Goal: Task Accomplishment & Management: Manage account settings

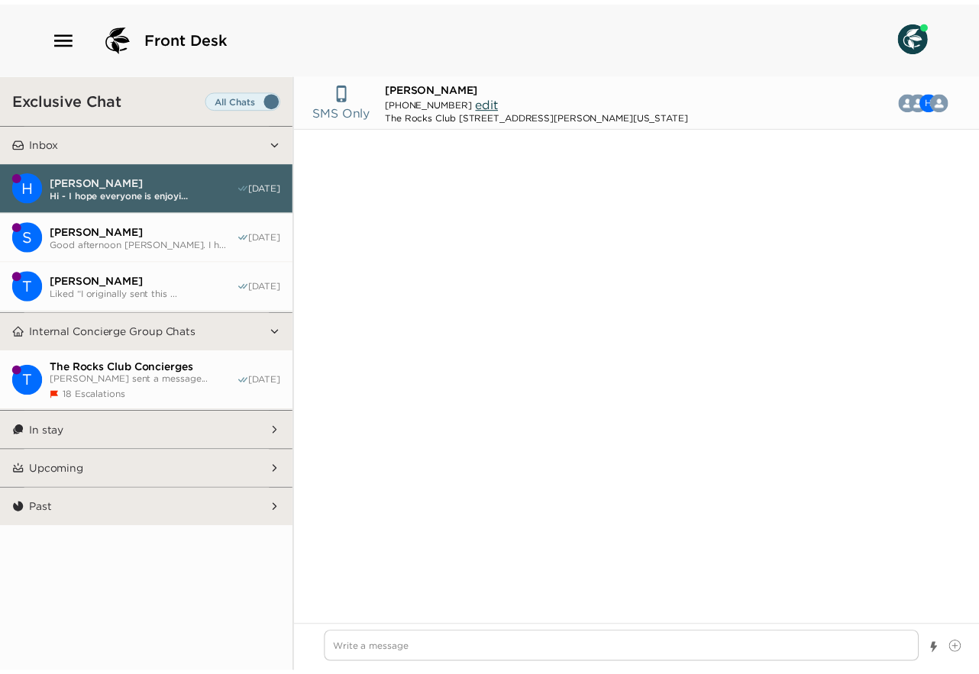
scroll to position [1227, 0]
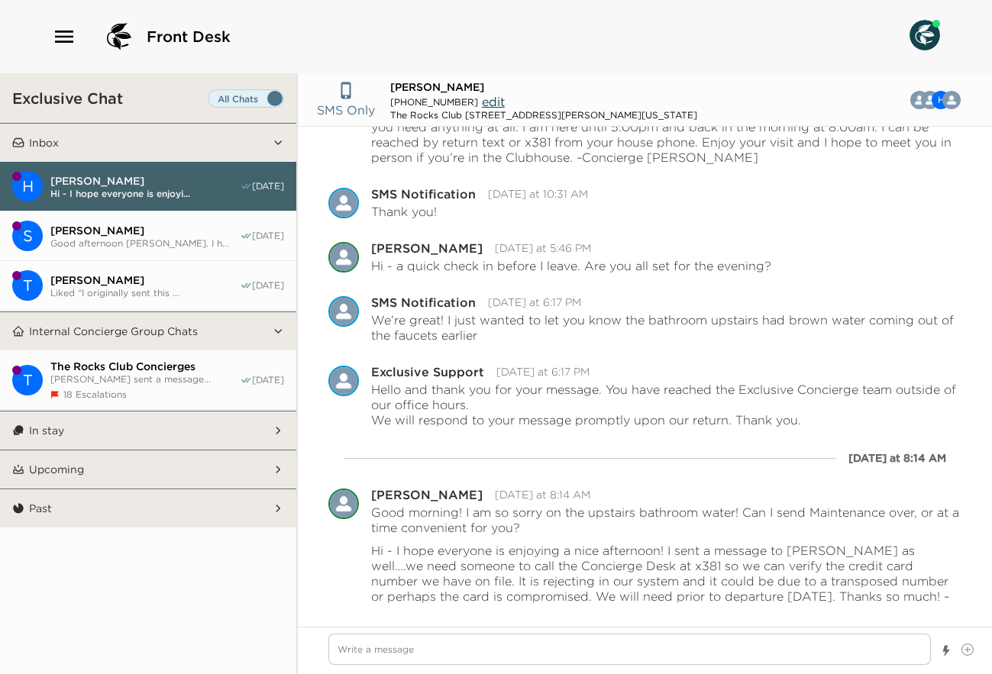
click at [60, 30] on icon "button" at bounding box center [64, 36] width 24 height 24
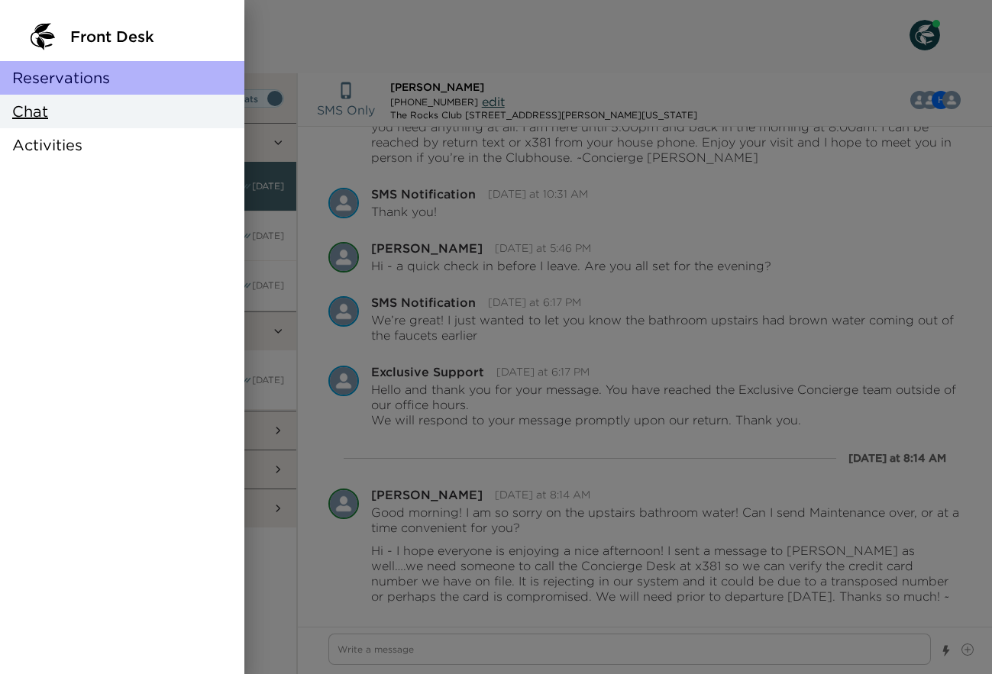
click at [79, 80] on span "Reservations" at bounding box center [61, 77] width 98 height 21
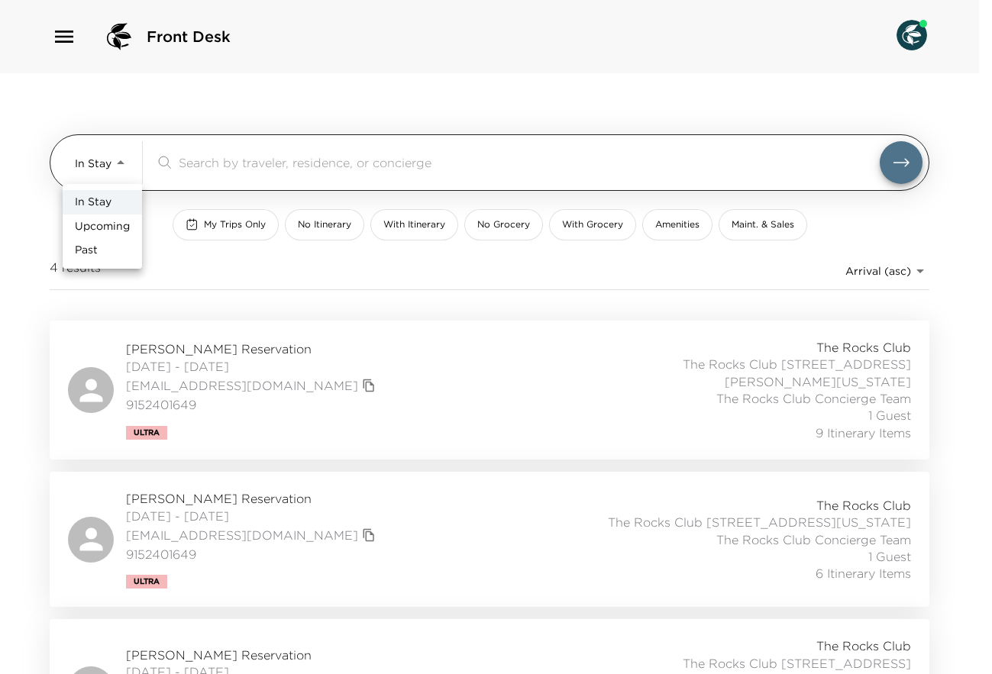
click at [125, 164] on body "Front Desk In Stay In-Stay ​ My Trips Only No Itinerary With Itinerary No Groce…" at bounding box center [496, 337] width 992 height 674
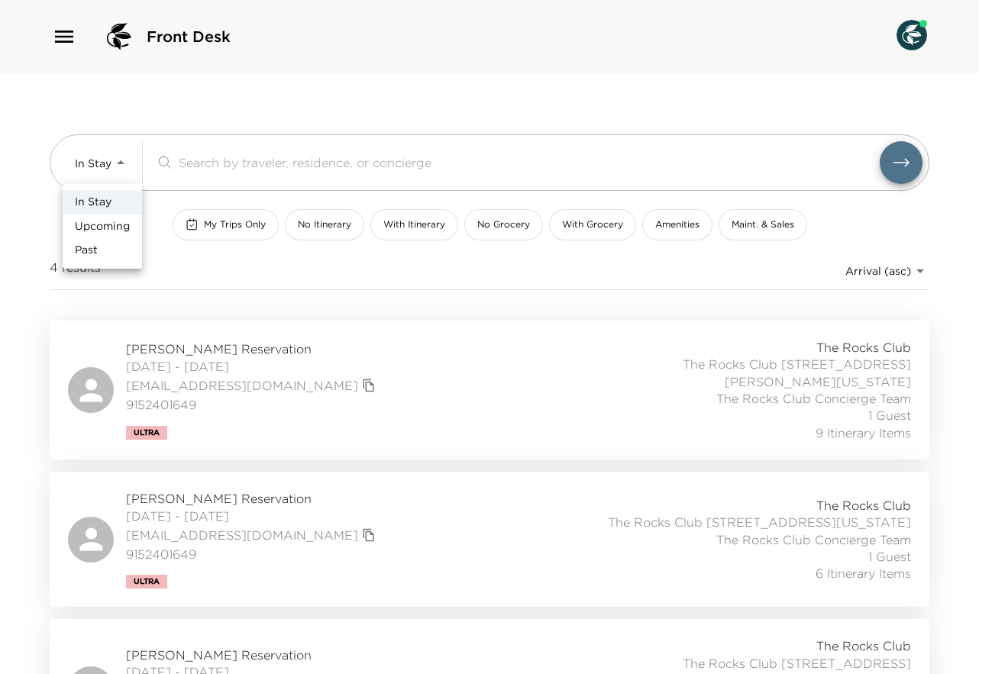
click at [109, 221] on span "Upcoming" at bounding box center [102, 226] width 55 height 15
type input "Upcoming"
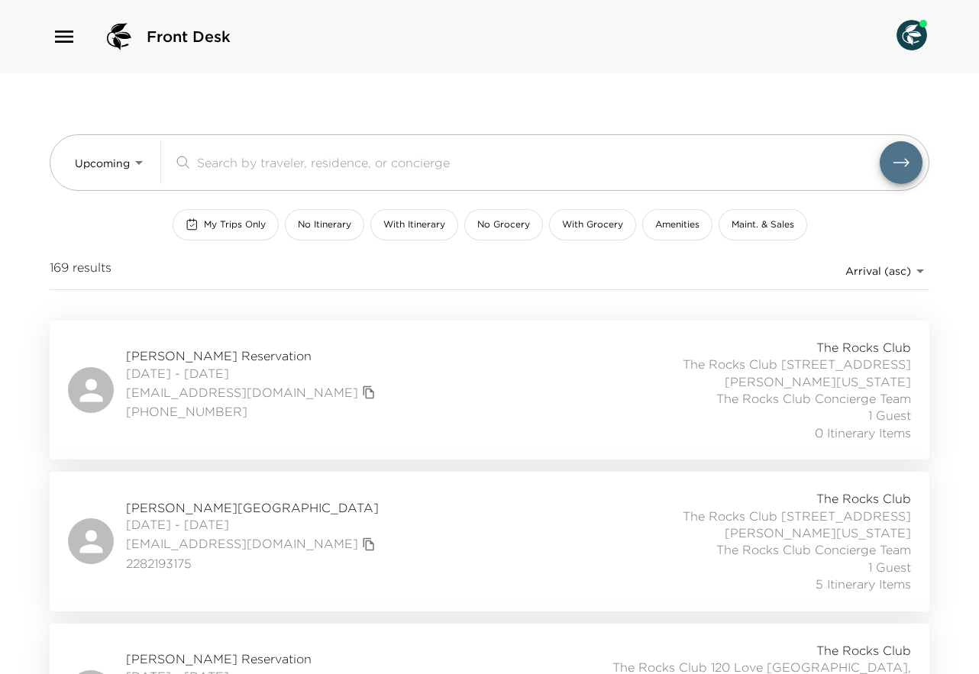
click at [412, 510] on div "[PERSON_NAME][GEOGRAPHIC_DATA] [DATE] - [DATE] [EMAIL_ADDRESS][DOMAIN_NAME] 228…" at bounding box center [489, 541] width 843 height 102
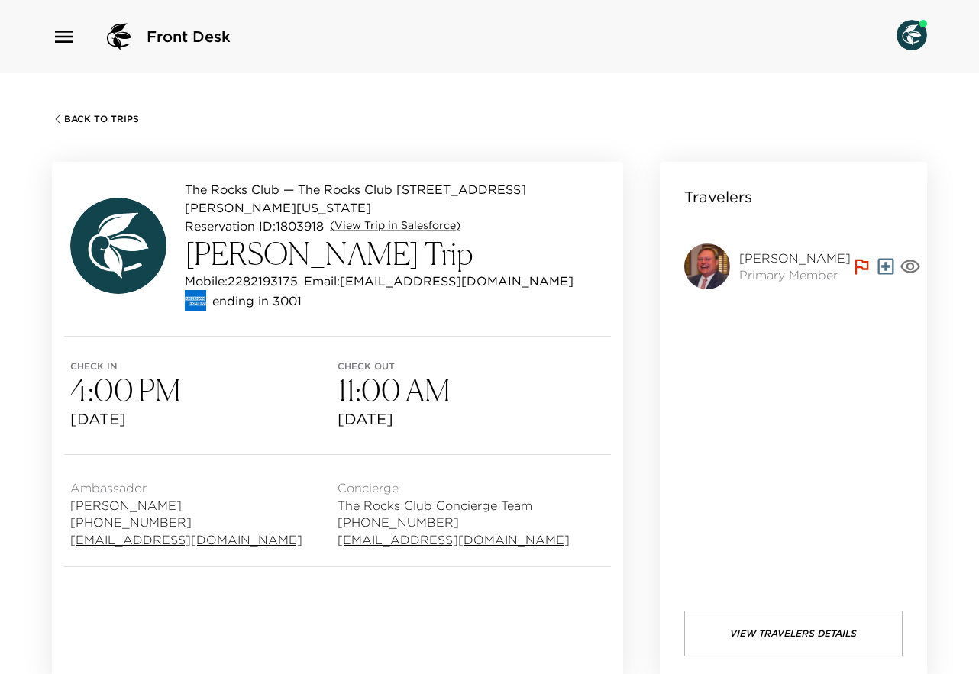
click at [67, 119] on span "Back To Trips" at bounding box center [101, 119] width 75 height 11
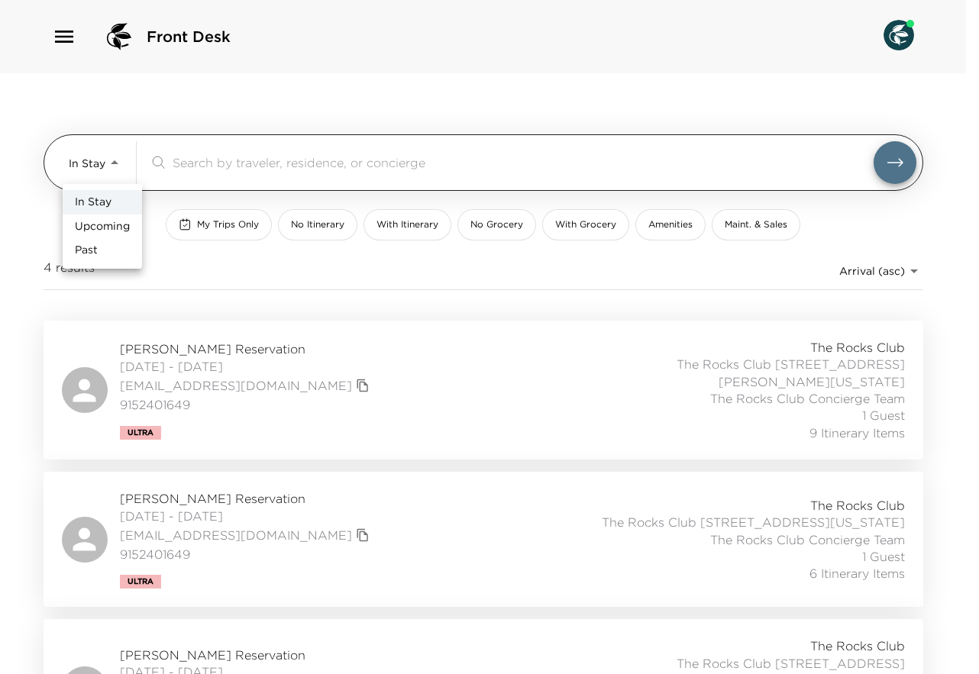
click at [118, 161] on body "Front Desk In Stay In-Stay ​ My Trips Only No Itinerary With Itinerary No Groce…" at bounding box center [489, 337] width 979 height 674
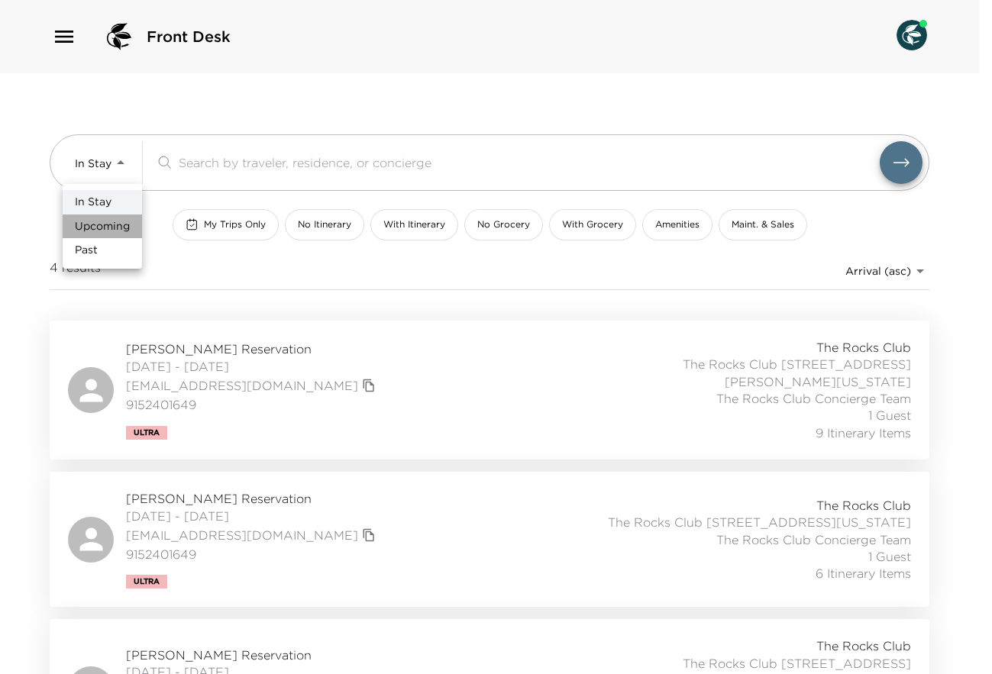
click at [106, 219] on span "Upcoming" at bounding box center [102, 226] width 55 height 15
type input "Upcoming"
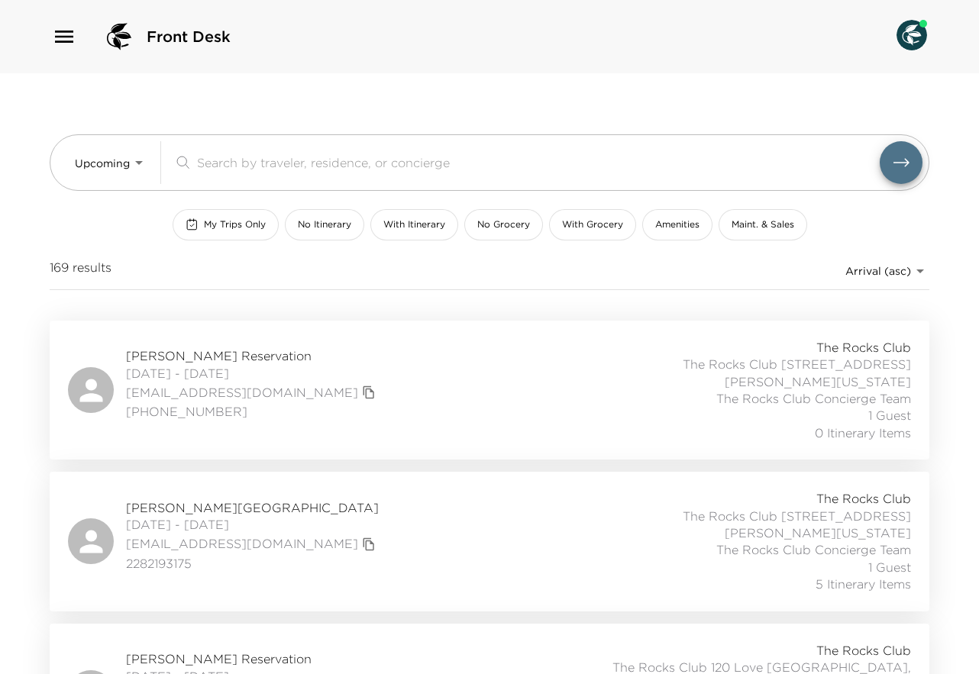
click at [466, 381] on div "Mark Siegel Reservation 09/02/2025 - 09/05/2025 mark@menlovc.com (650) 854-8540…" at bounding box center [489, 390] width 843 height 102
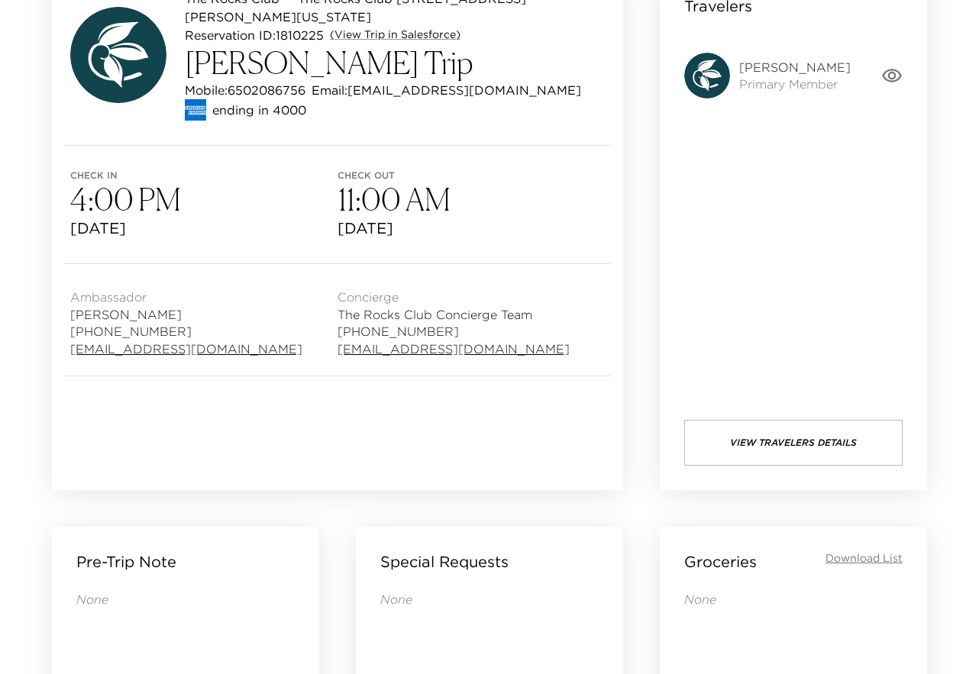
scroll to position [183, 0]
